Goal: Task Accomplishment & Management: Complete application form

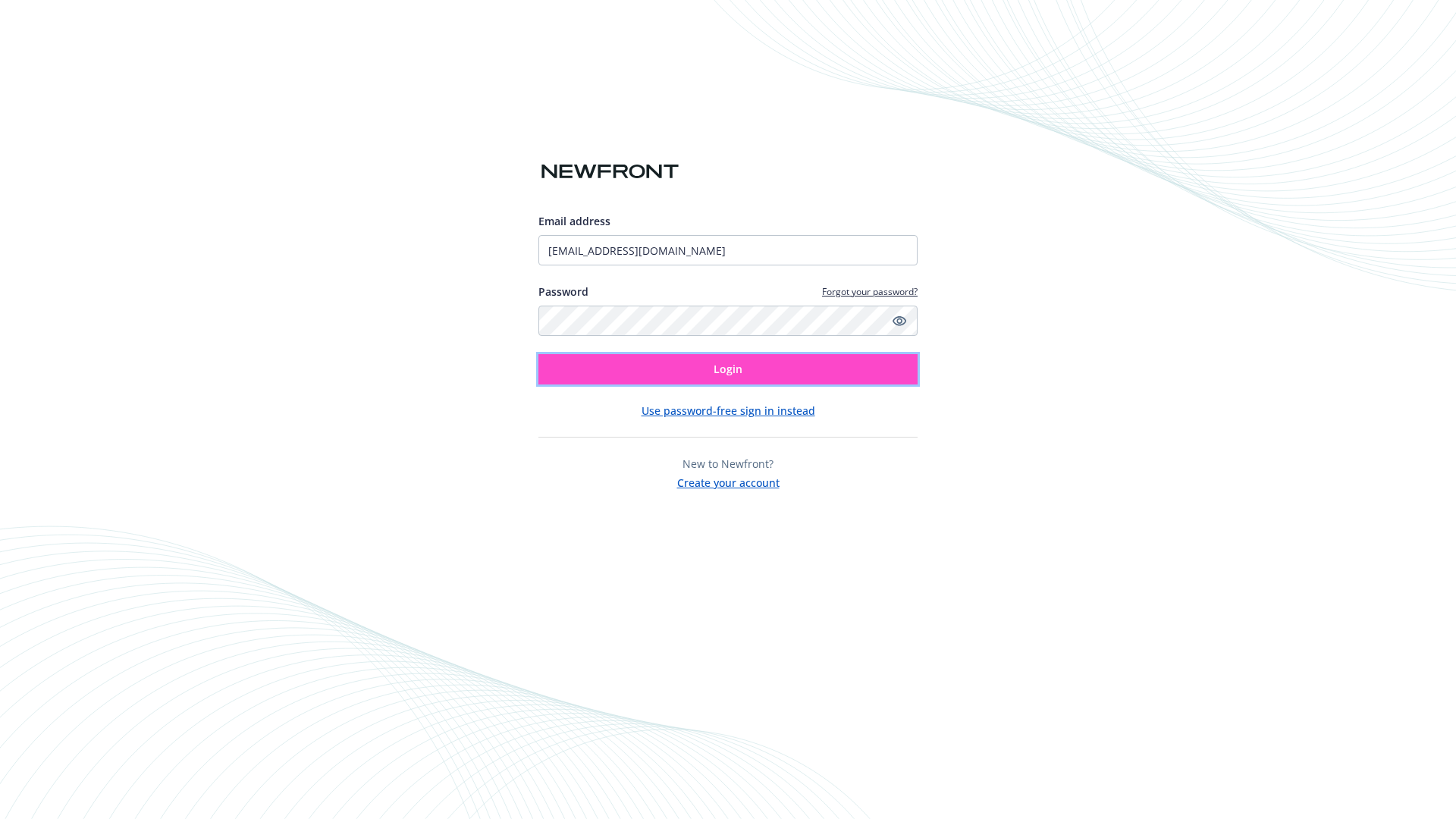
click at [728, 370] on span "Login" at bounding box center [728, 369] width 29 height 15
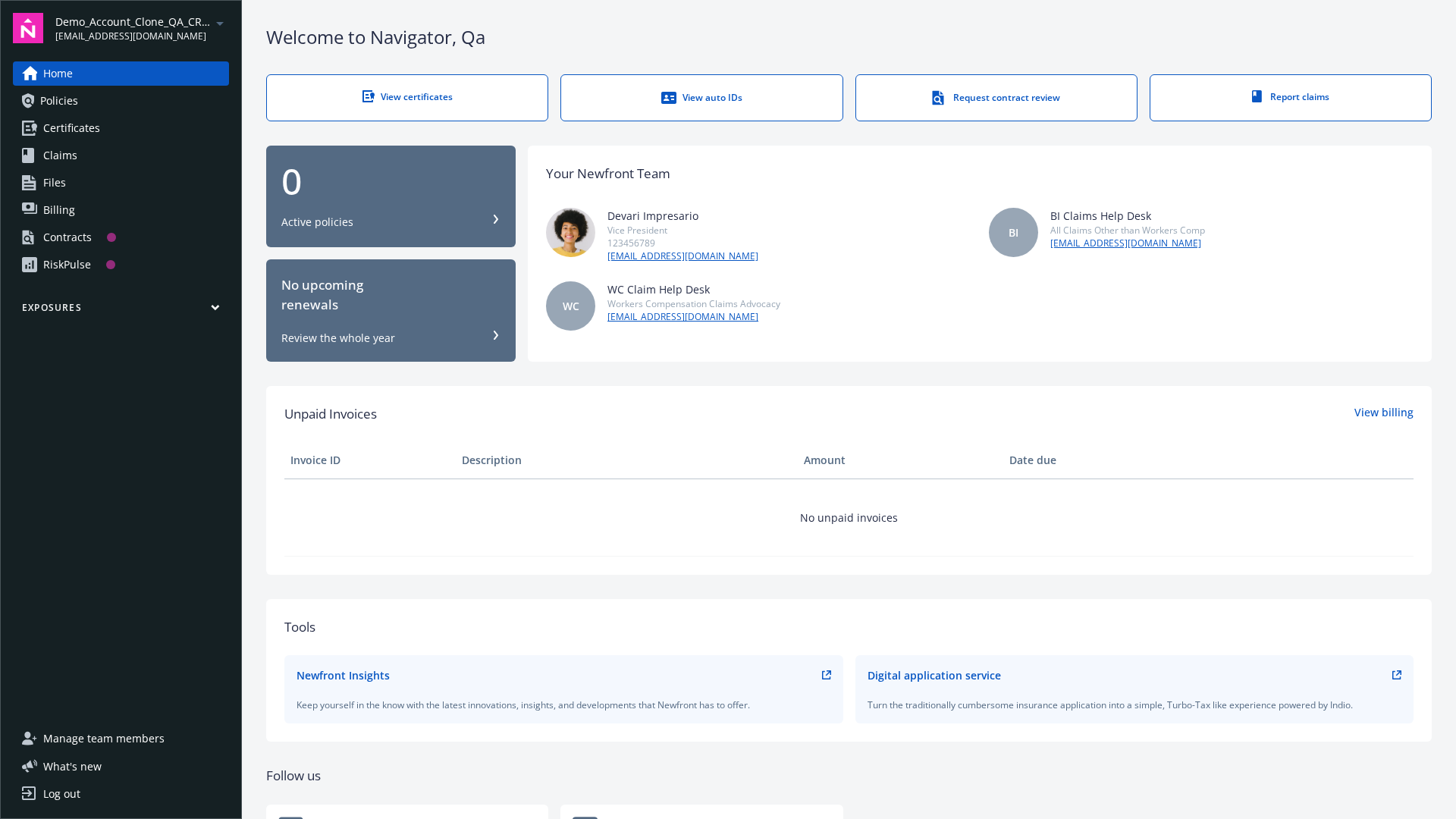
click at [142, 28] on span "Demo_Account_Clone_QA_CR_Tests_Prospect" at bounding box center [133, 22] width 155 height 16
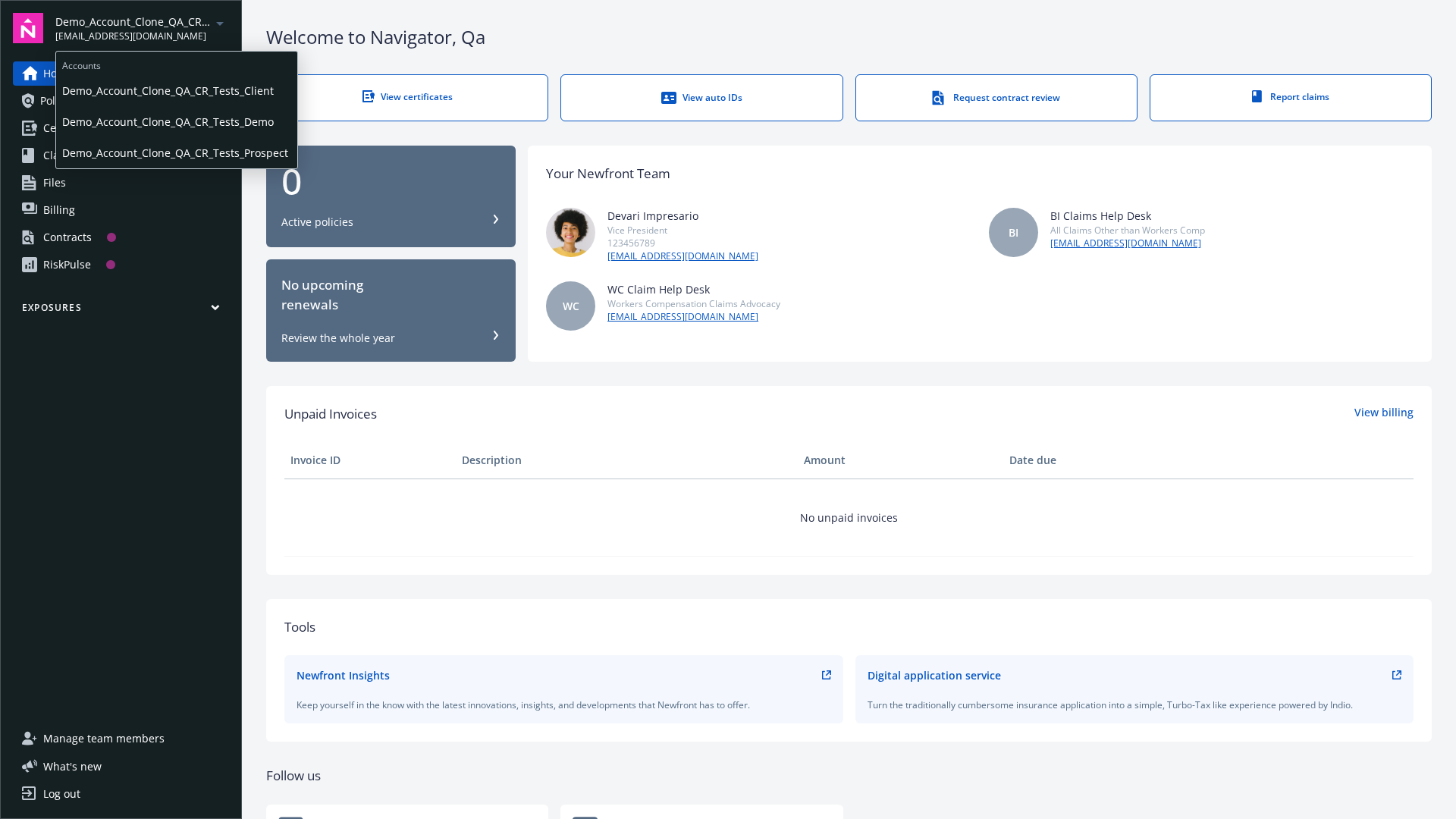
click at [175, 90] on span "Demo_Account_Clone_QA_CR_Tests_Client" at bounding box center [177, 91] width 229 height 31
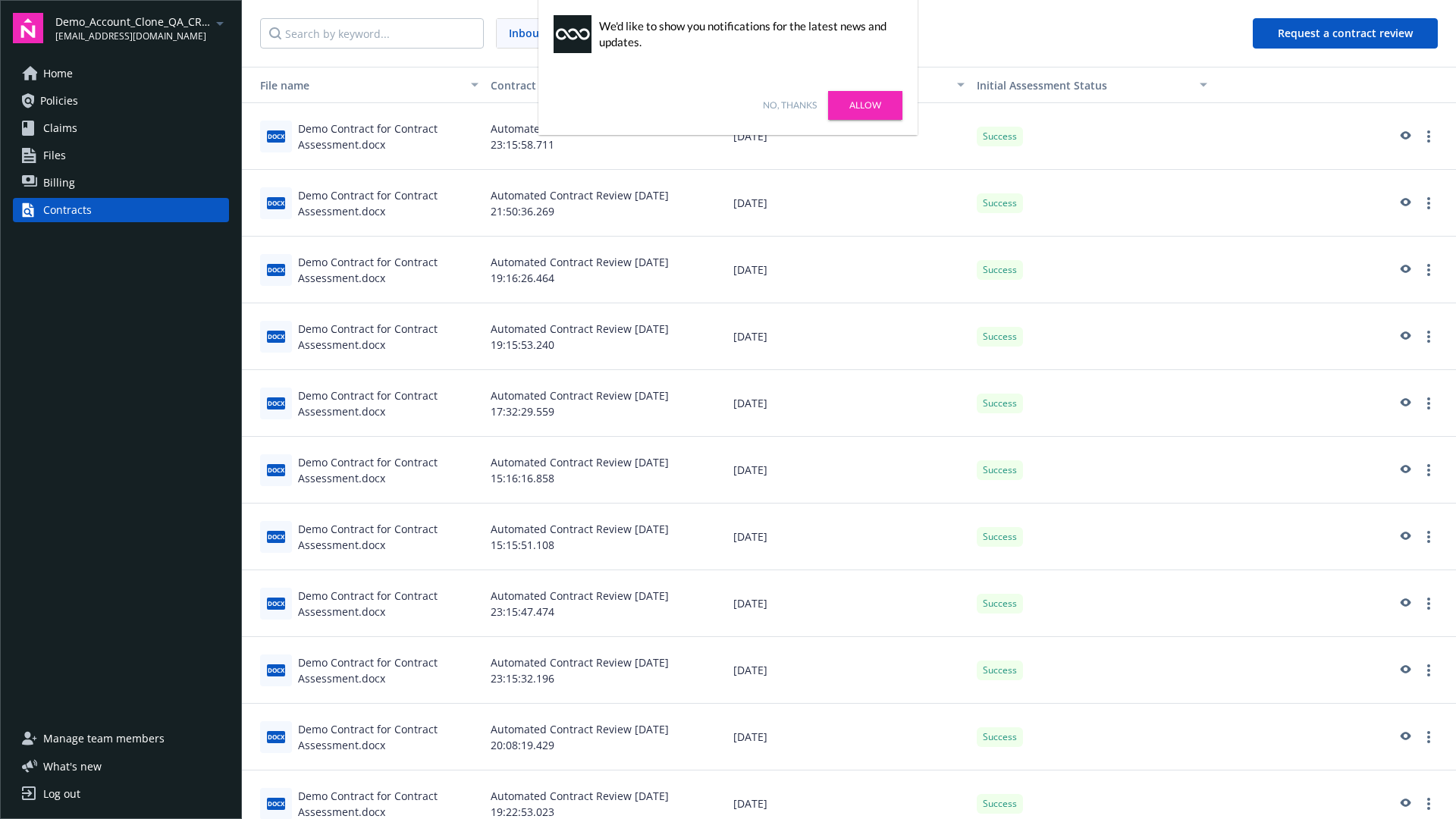
click at [790, 105] on link "No, thanks" at bounding box center [790, 105] width 54 height 14
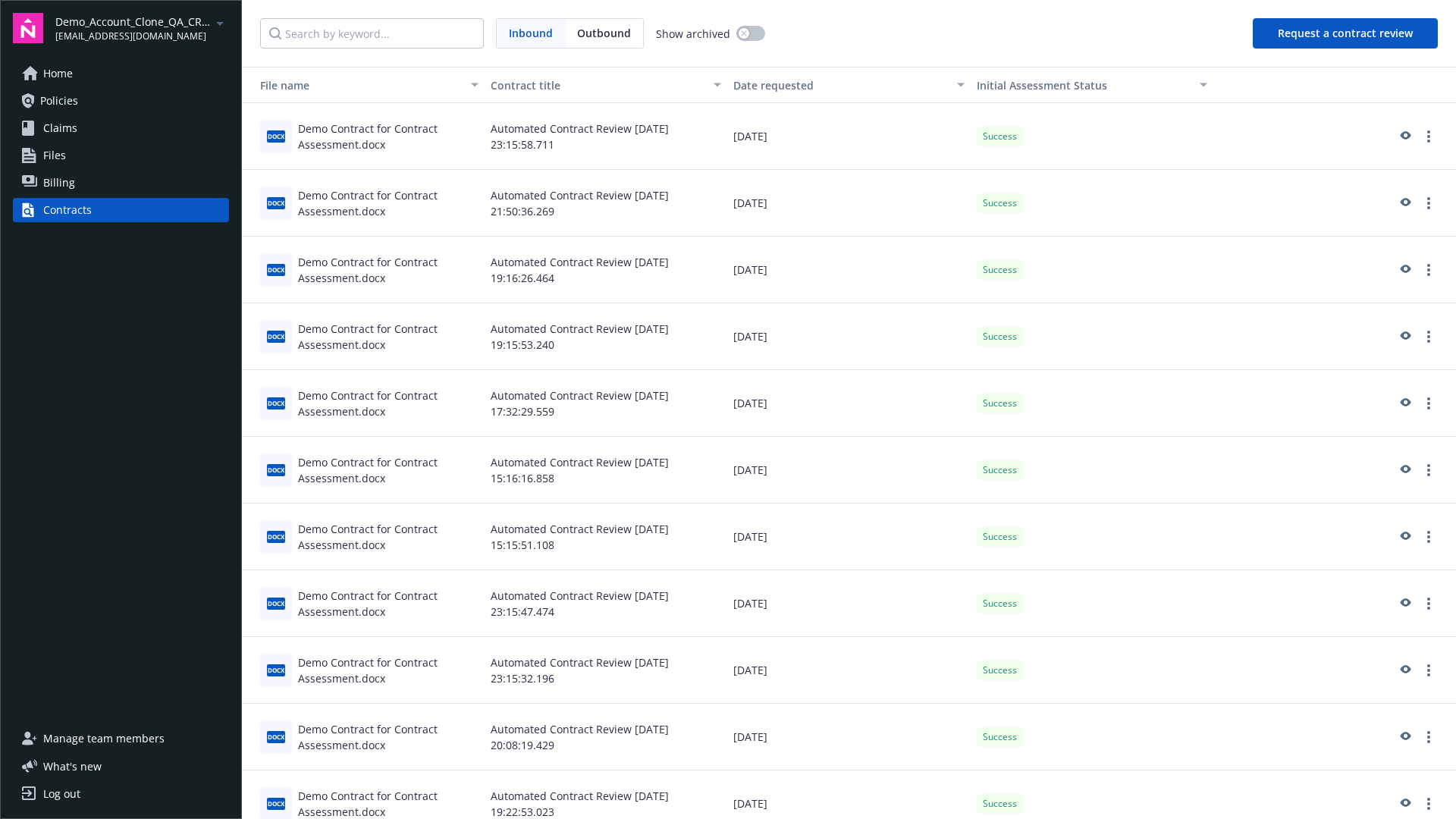
click at [1346, 33] on button "Request a contract review" at bounding box center [1345, 33] width 185 height 30
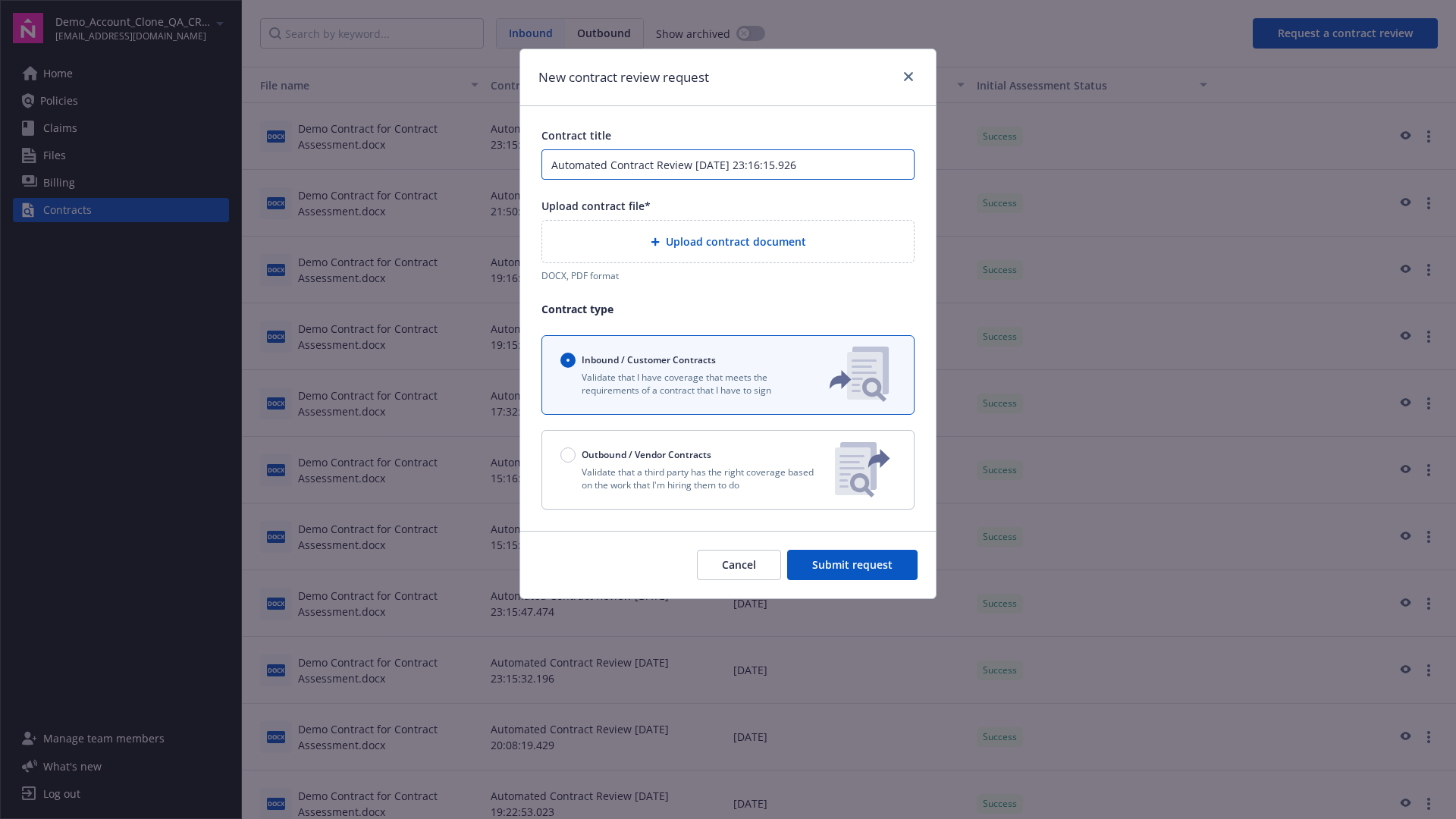
type input "Automated Contract Review [DATE] 23:16:15.926"
click at [728, 469] on p "Validate that a third party has the right coverage based on the work that I'm h…" at bounding box center [692, 479] width 263 height 26
radio input "false"
radio input "true"
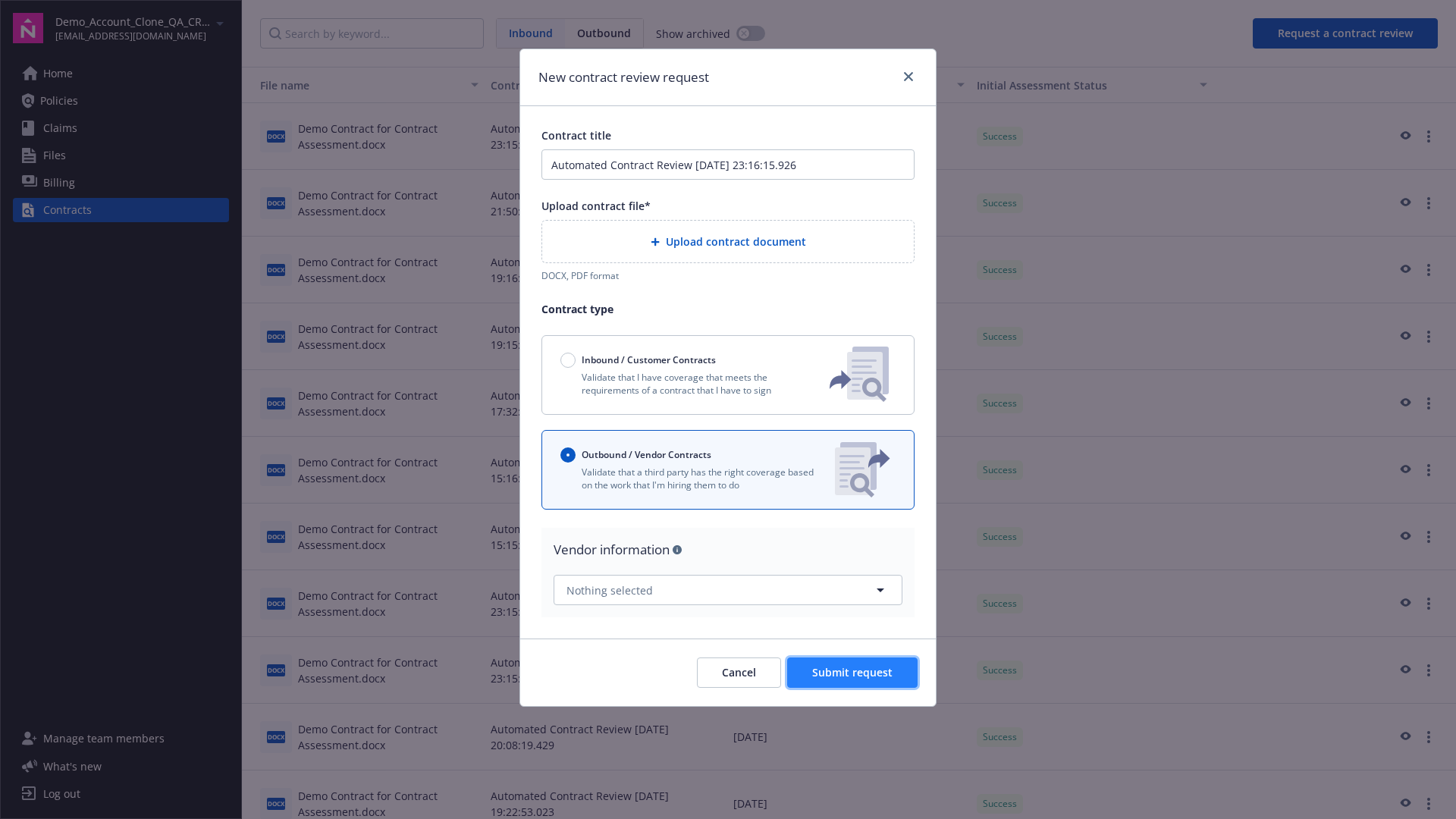
click at [853, 666] on span "Submit request" at bounding box center [852, 672] width 81 height 15
